Goal: Task Accomplishment & Management: Use online tool/utility

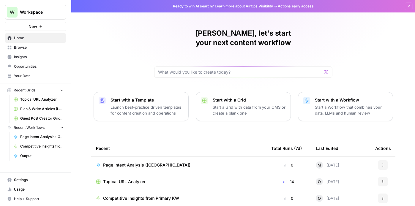
scroll to position [67, 0]
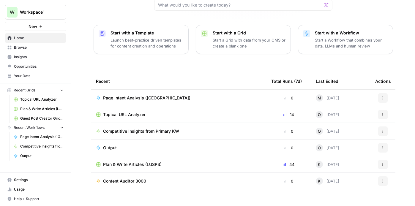
click at [50, 97] on span "Topical URL Analyzer" at bounding box center [41, 99] width 43 height 5
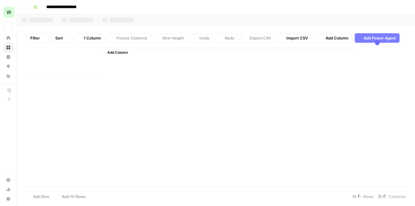
type input "**********"
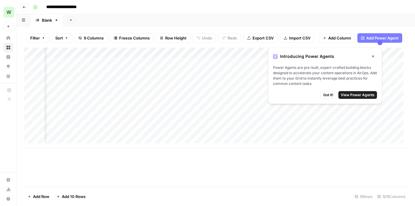
scroll to position [0, 131]
click at [25, 5] on button "Go back" at bounding box center [24, 7] width 8 height 8
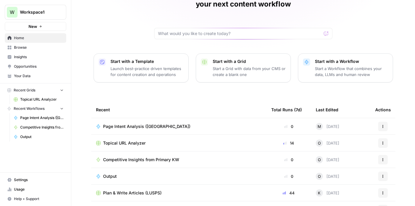
scroll to position [19, 0]
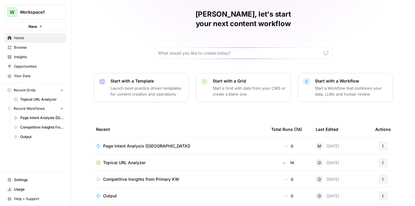
click at [317, 85] on p "Start a Workflow that combines your data, LLMs and human review" at bounding box center [351, 91] width 73 height 12
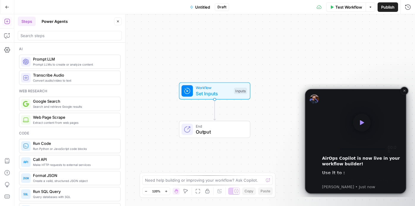
click at [358, 125] on icon "Play" at bounding box center [361, 122] width 9 height 9
click at [331, 148] on rect "Pause" at bounding box center [331, 149] width 1 height 4
click at [331, 148] on icon "Play" at bounding box center [330, 149] width 3 height 4
drag, startPoint x: 340, startPoint y: 148, endPoint x: 348, endPoint y: 150, distance: 8.8
click at [348, 150] on div "00:00" at bounding box center [362, 149] width 80 height 7
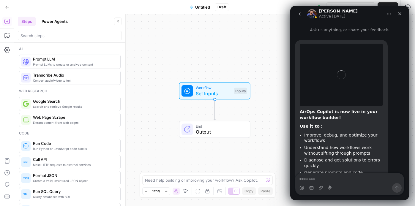
scroll to position [33, 0]
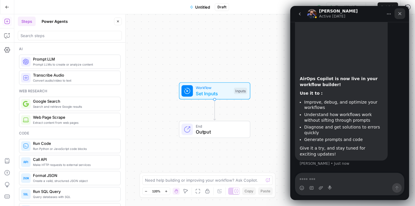
click at [396, 13] on div "Close" at bounding box center [399, 13] width 11 height 11
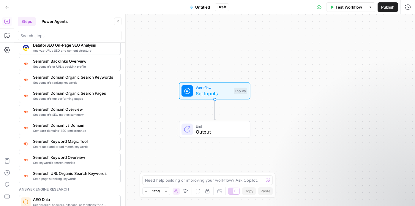
scroll to position [618, 0]
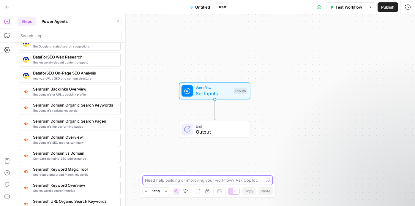
click at [160, 179] on textarea at bounding box center [204, 180] width 119 height 6
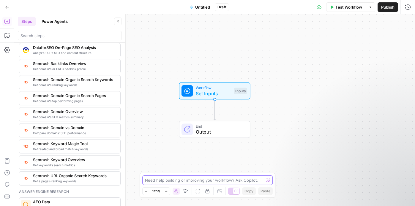
scroll to position [645, 0]
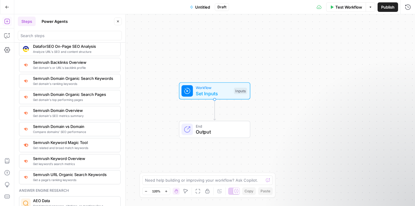
click at [88, 127] on span "Semrush Domain vs Domain" at bounding box center [74, 127] width 83 height 6
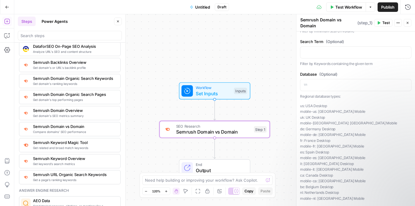
scroll to position [252, 0]
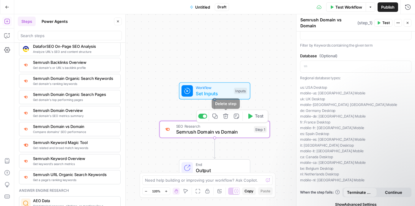
click at [227, 117] on icon "button" at bounding box center [225, 116] width 5 height 5
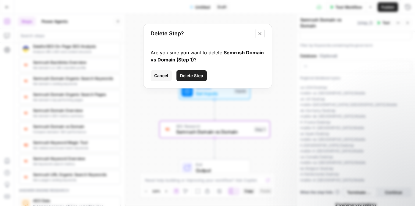
click at [197, 75] on span "Delete Step" at bounding box center [191, 76] width 23 height 6
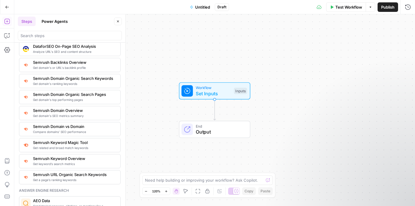
scroll to position [33, 0]
click at [209, 182] on textarea at bounding box center [204, 180] width 119 height 6
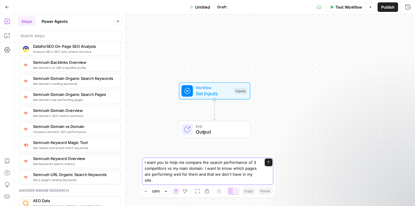
click at [172, 176] on textarea "I want you to help me compare the search performance of 3 competitors vs my mai…" at bounding box center [202, 171] width 114 height 24
click at [164, 181] on textarea "I want you to help me compare the search performance of 3 competitors vs my mai…" at bounding box center [202, 171] width 114 height 24
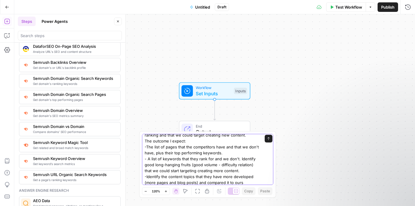
scroll to position [33, 0]
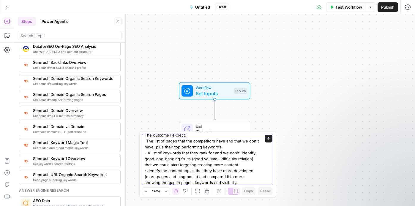
type textarea "I want you to help me compare the search performance of 3 competitors vs my mai…"
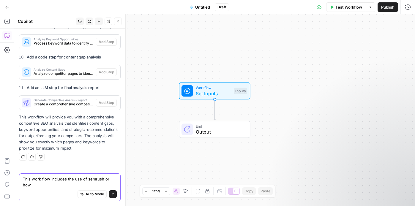
scroll to position [762, 0]
type textarea "This work flow includes the use of semrush or how are you getting the keyword d…"
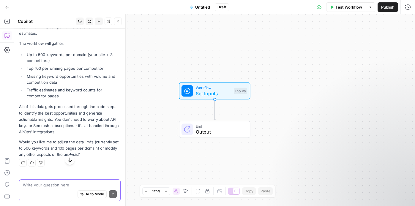
scroll to position [1046, 0]
click at [32, 162] on icon "button" at bounding box center [31, 162] width 3 height 3
click at [57, 188] on div "Auto Mode Send" at bounding box center [70, 194] width 94 height 13
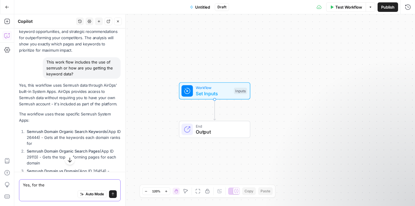
scroll to position [789, 0]
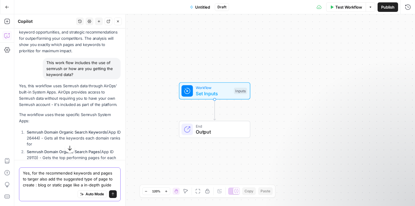
type textarea "Yes, for the recommended keywords and pages to targer also add the suggested ty…"
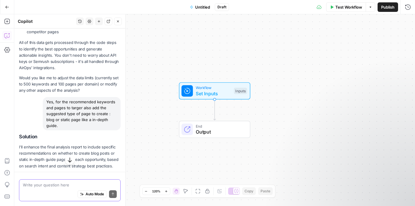
scroll to position [1262, 0]
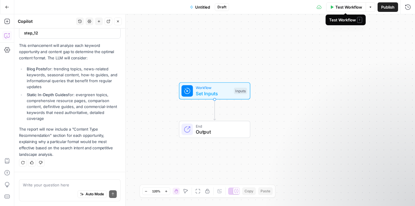
click at [344, 11] on button "Test Workflow" at bounding box center [346, 7] width 40 height 10
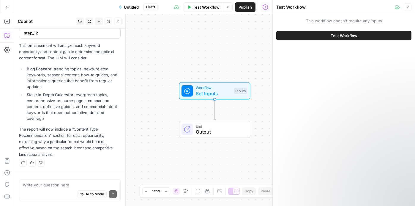
click at [136, 6] on span "Untitled" at bounding box center [131, 7] width 15 height 6
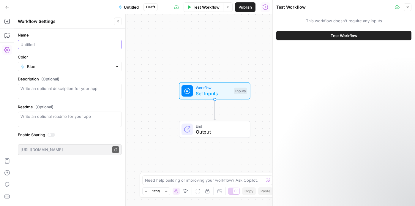
click at [52, 44] on input "Name" at bounding box center [69, 45] width 99 height 6
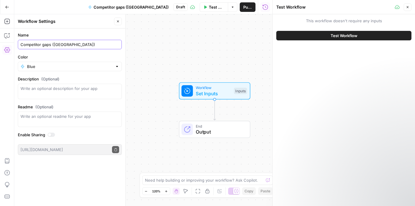
type input "Competitor gaps ([GEOGRAPHIC_DATA])"
click at [41, 62] on div "Blue" at bounding box center [70, 67] width 104 height 10
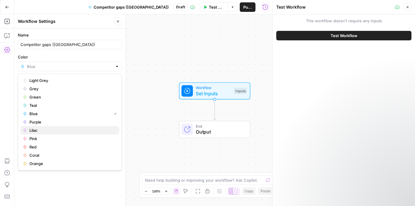
click at [46, 129] on span "Lilac" at bounding box center [71, 130] width 85 height 6
type input "Lilac"
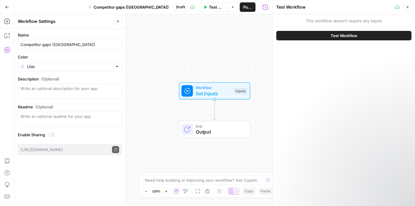
click at [302, 37] on button "Test Workflow" at bounding box center [343, 36] width 135 height 10
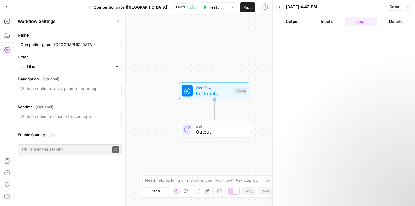
click at [295, 22] on button "Output" at bounding box center [292, 22] width 32 height 10
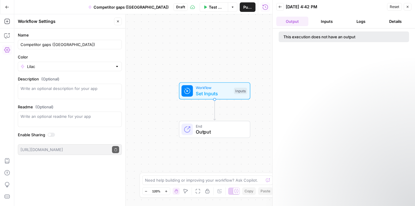
click at [217, 127] on span "End" at bounding box center [220, 126] width 48 height 6
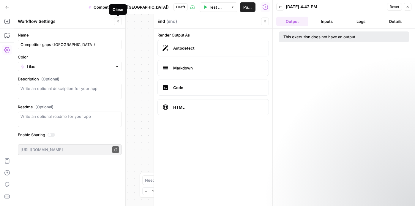
click at [118, 22] on icon "button" at bounding box center [118, 22] width 4 height 4
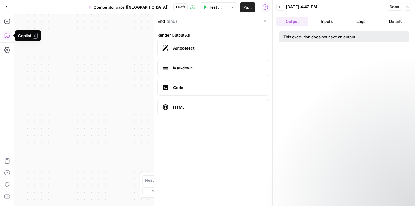
click at [9, 38] on icon "button" at bounding box center [7, 36] width 6 height 6
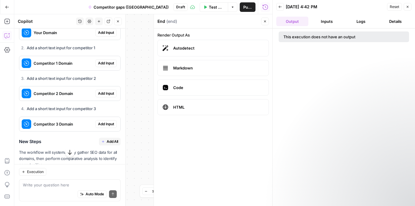
scroll to position [298, 0]
click at [101, 35] on span "Add Input" at bounding box center [106, 32] width 16 height 5
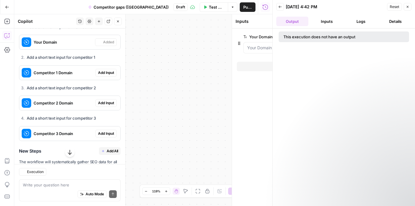
scroll to position [308, 0]
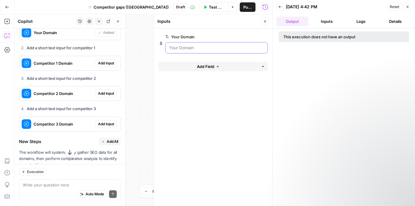
click at [182, 49] on Domain "Your Domain" at bounding box center [216, 48] width 95 height 6
click at [183, 49] on Domain "Your Domain" at bounding box center [216, 48] width 95 height 6
click at [183, 48] on Domain "Your Domain" at bounding box center [216, 48] width 95 height 6
click at [183, 46] on Domain "Your Domain" at bounding box center [216, 48] width 95 height 6
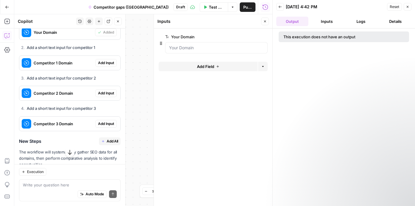
click at [180, 51] on div at bounding box center [216, 47] width 102 height 11
click at [221, 48] on Domain "Your Domain" at bounding box center [216, 48] width 95 height 6
click at [246, 40] on button "edit field" at bounding box center [247, 36] width 23 height 7
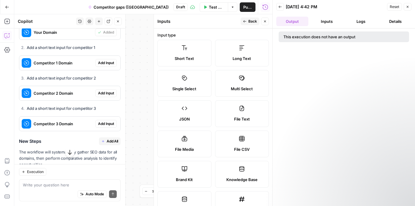
click at [189, 45] on label "Short Text" at bounding box center [184, 53] width 54 height 27
click at [102, 66] on span "Add Input" at bounding box center [106, 62] width 16 height 5
click at [266, 22] on icon "button" at bounding box center [265, 21] width 2 height 2
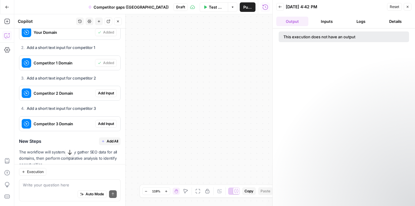
click at [85, 35] on span "Your Domain" at bounding box center [63, 32] width 59 height 6
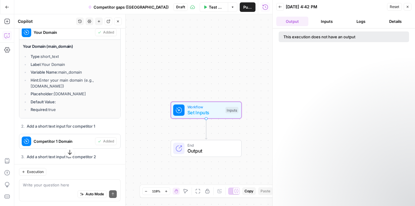
click at [28, 37] on icon at bounding box center [27, 33] width 10 height 10
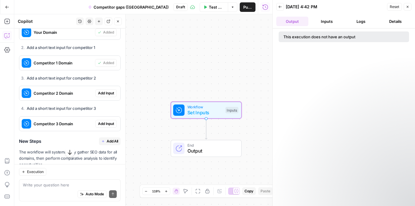
click at [28, 37] on icon at bounding box center [27, 33] width 10 height 10
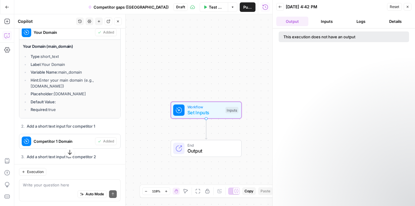
click at [38, 113] on ul "Type: short_text Label: Your Domain Variable Name: main_domain Hint: Enter your…" at bounding box center [70, 82] width 94 height 59
click at [198, 110] on span "Set Inputs" at bounding box center [204, 112] width 35 height 7
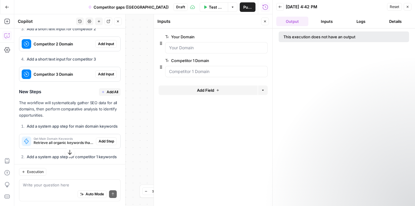
scroll to position [441, 0]
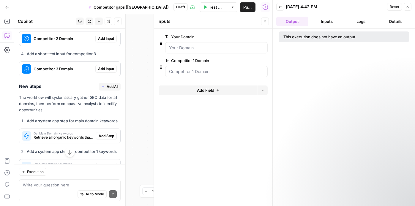
click at [101, 41] on span "Add Input" at bounding box center [106, 38] width 16 height 5
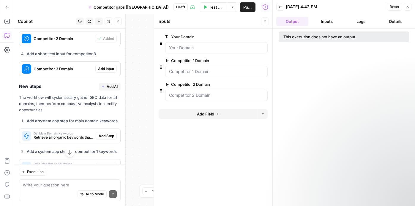
click at [99, 72] on span "Add Input" at bounding box center [106, 68] width 16 height 5
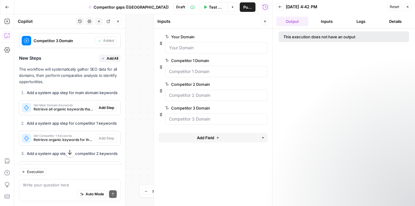
scroll to position [478, 0]
